Goal: Task Accomplishment & Management: Use online tool/utility

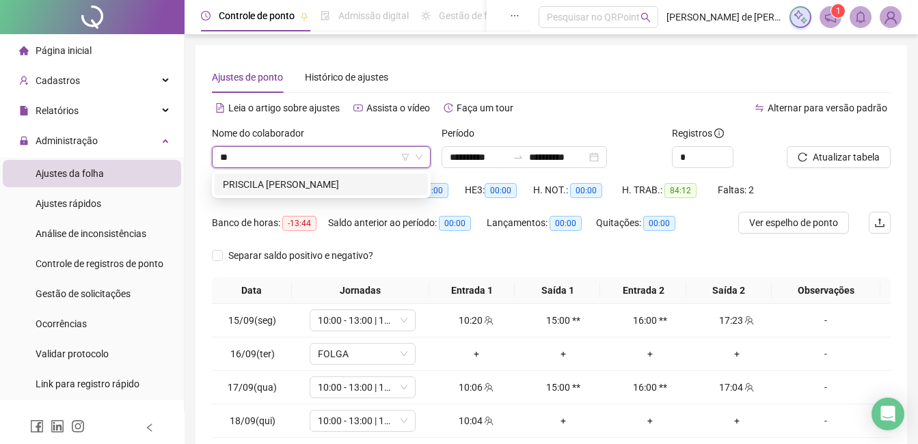
type input "***"
click at [342, 183] on div "PRISCILA [PERSON_NAME]" at bounding box center [321, 184] width 197 height 15
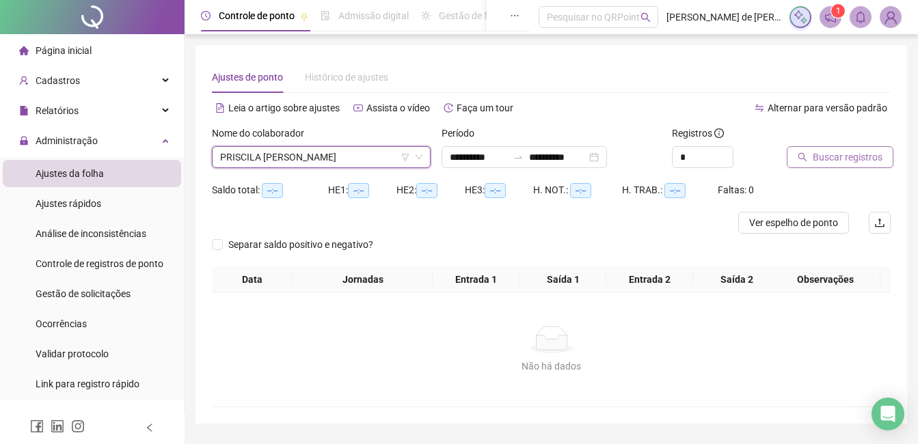
click at [873, 159] on span "Buscar registros" at bounding box center [847, 157] width 70 height 15
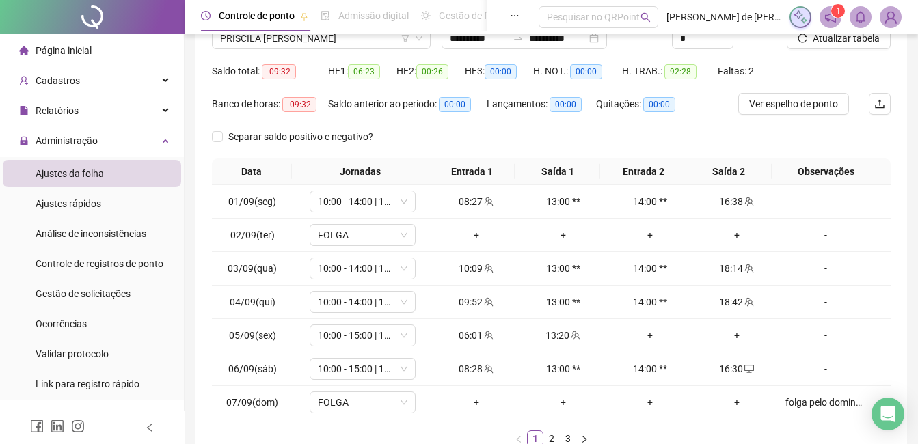
scroll to position [208, 0]
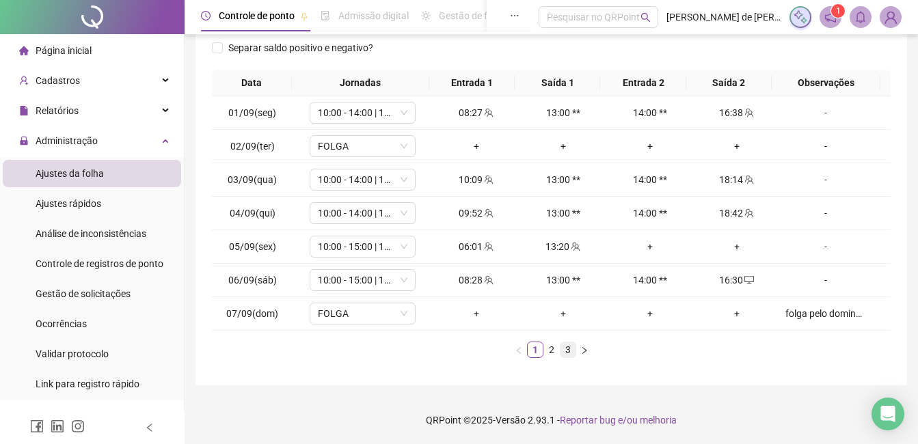
click at [571, 346] on link "3" at bounding box center [567, 349] width 15 height 15
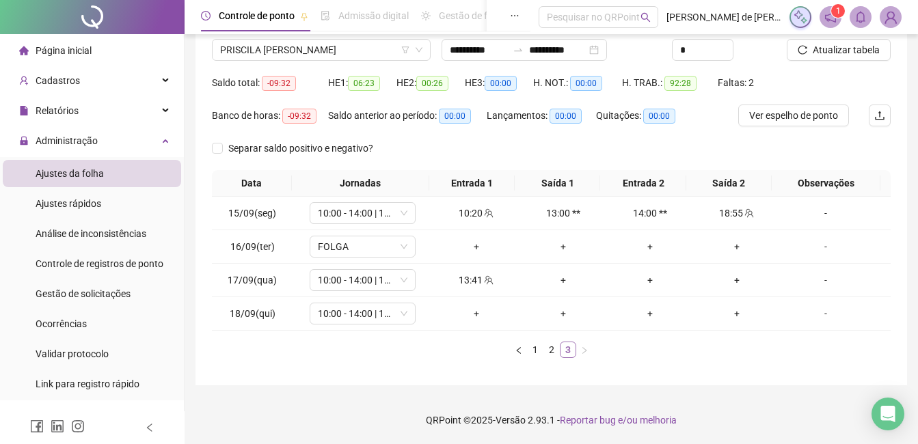
scroll to position [107, 0]
click at [558, 280] on div "+" at bounding box center [563, 280] width 76 height 15
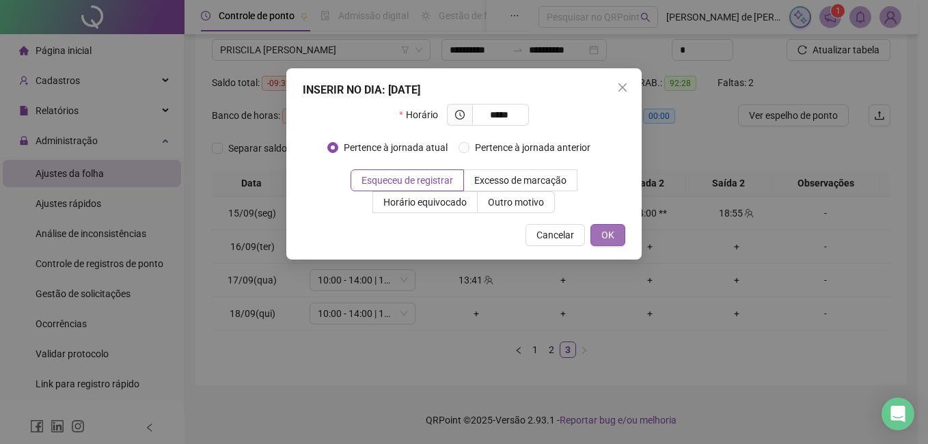
type input "*****"
click at [620, 244] on button "OK" at bounding box center [607, 235] width 35 height 22
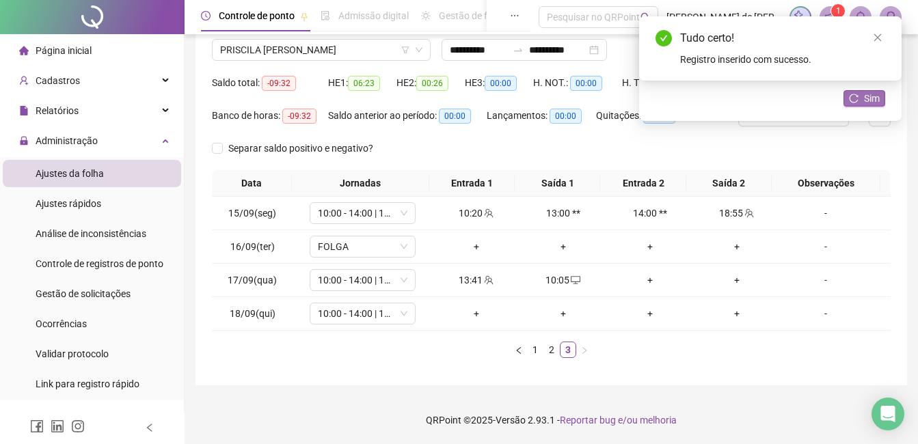
click at [845, 96] on button "Sim" at bounding box center [864, 98] width 42 height 16
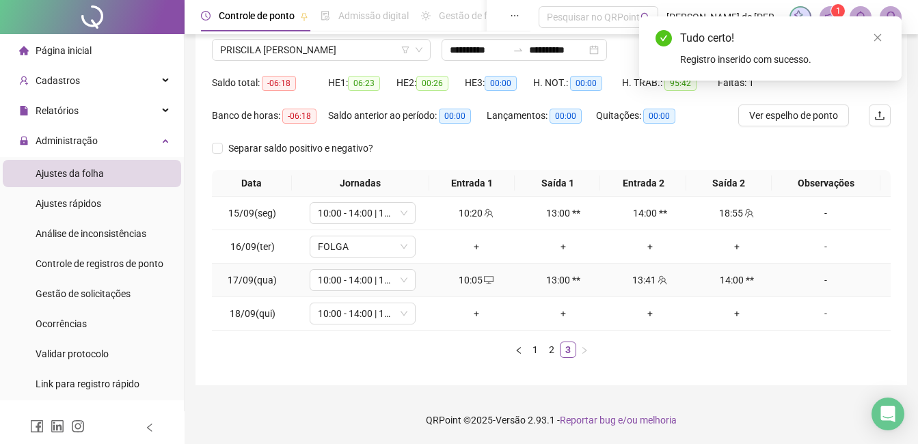
click at [816, 281] on div "-" at bounding box center [825, 280] width 81 height 15
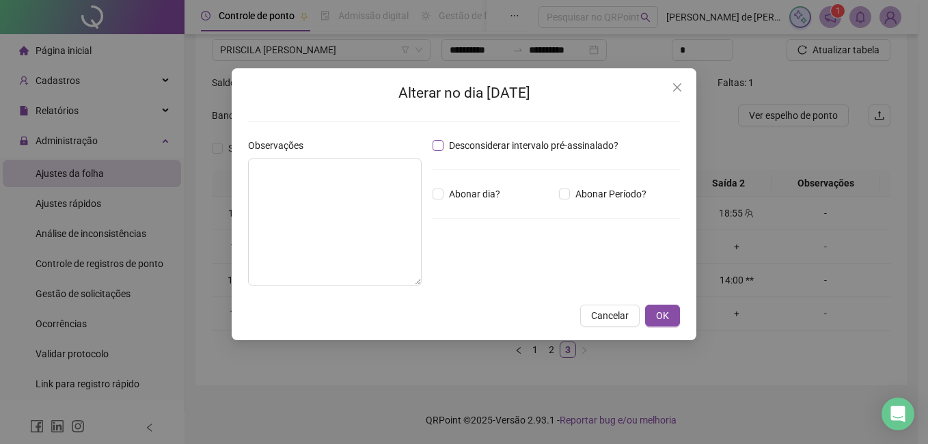
click at [505, 152] on span "Desconsiderar intervalo pré-assinalado?" at bounding box center [533, 145] width 180 height 15
click at [660, 321] on span "OK" at bounding box center [662, 315] width 13 height 15
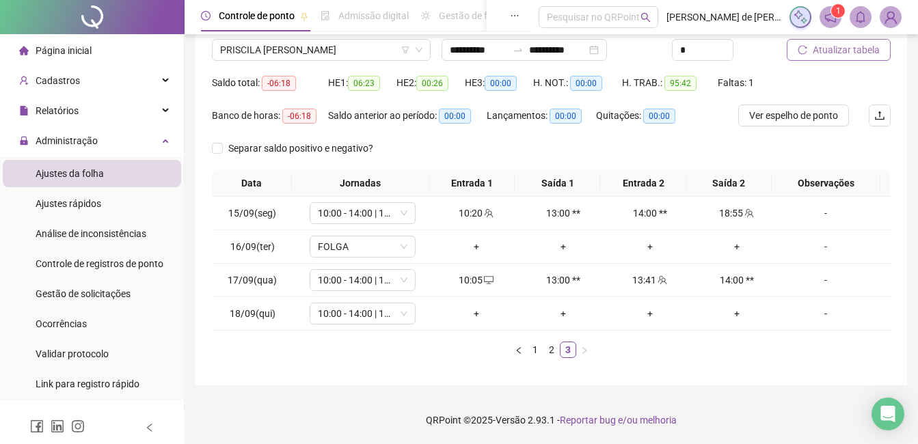
click at [846, 55] on span "Atualizar tabela" at bounding box center [845, 49] width 67 height 15
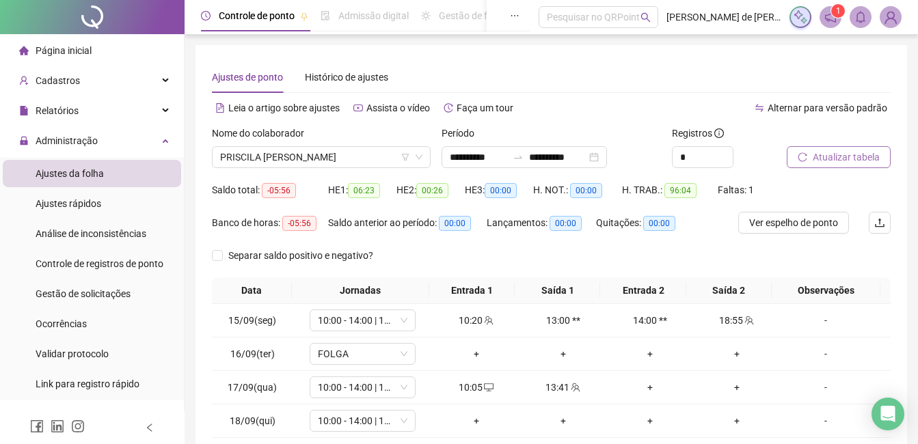
click at [810, 156] on button "Atualizar tabela" at bounding box center [838, 157] width 104 height 22
